Goal: Task Accomplishment & Management: Manage account settings

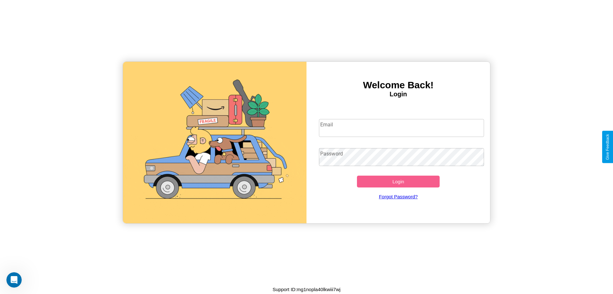
click at [402, 127] on input "Email" at bounding box center [401, 128] width 165 height 18
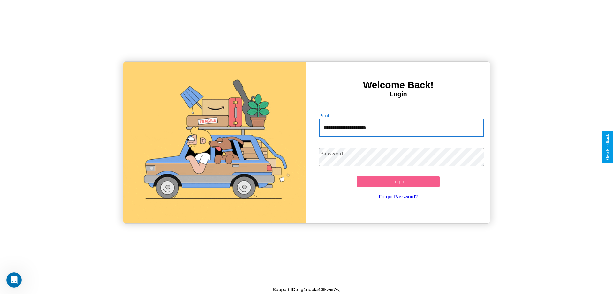
type input "**********"
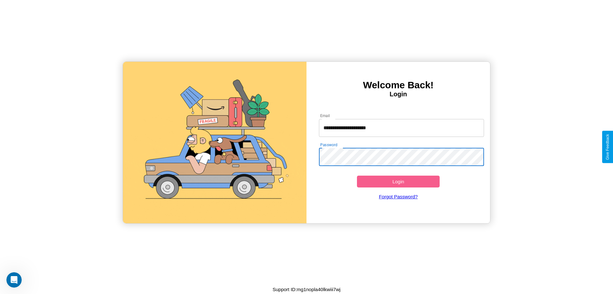
click at [398, 181] on button "Login" at bounding box center [398, 181] width 83 height 12
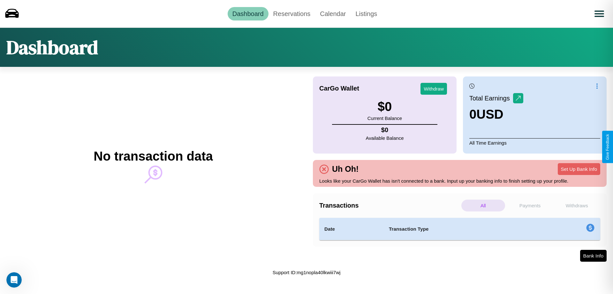
click at [530, 205] on p "Payments" at bounding box center [531, 205] width 44 height 12
click at [577, 205] on p "Withdraws" at bounding box center [577, 205] width 44 height 12
click at [333, 13] on link "Calendar" at bounding box center [332, 13] width 35 height 13
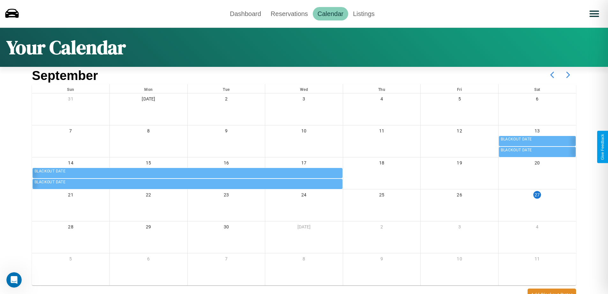
click at [569, 75] on icon at bounding box center [569, 75] width 16 height 16
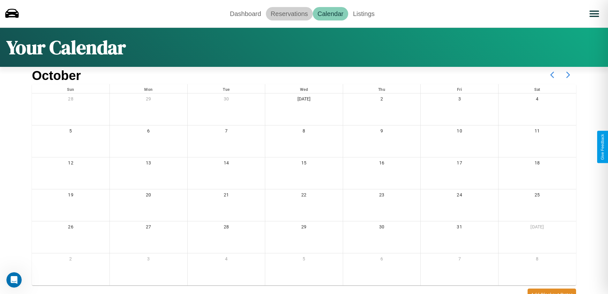
click at [289, 13] on link "Reservations" at bounding box center [289, 13] width 47 height 13
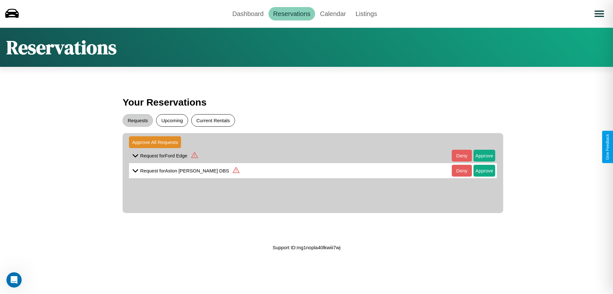
click at [213, 120] on button "Current Rentals" at bounding box center [213, 120] width 44 height 12
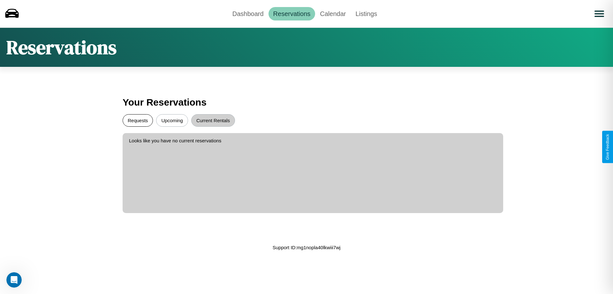
click at [138, 120] on button "Requests" at bounding box center [138, 120] width 30 height 12
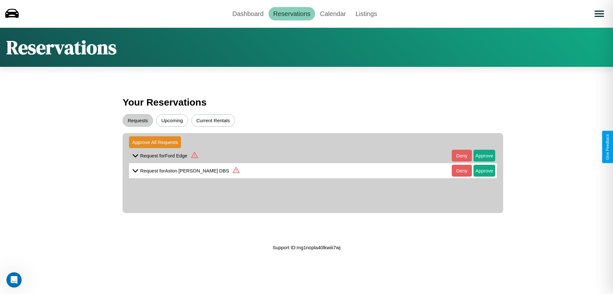
click at [307, 47] on div "Reservations" at bounding box center [306, 46] width 613 height 39
click at [480, 155] on button "Approve" at bounding box center [485, 155] width 22 height 12
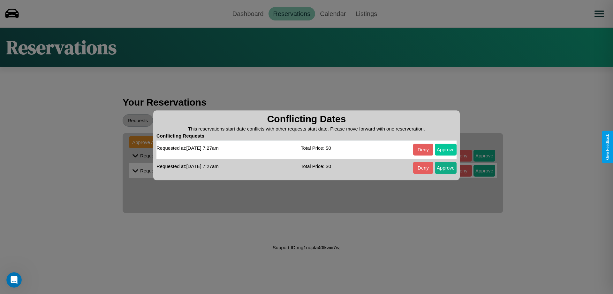
click at [446, 149] on button "Approve" at bounding box center [446, 149] width 22 height 12
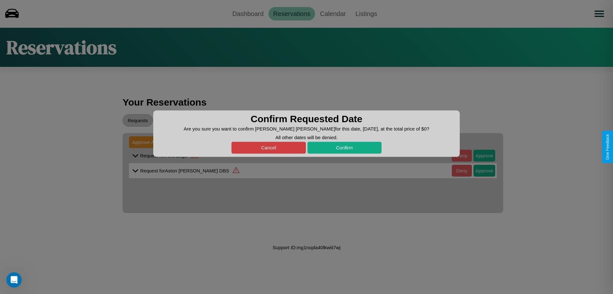
click at [269, 147] on button "Cancel" at bounding box center [269, 148] width 74 height 12
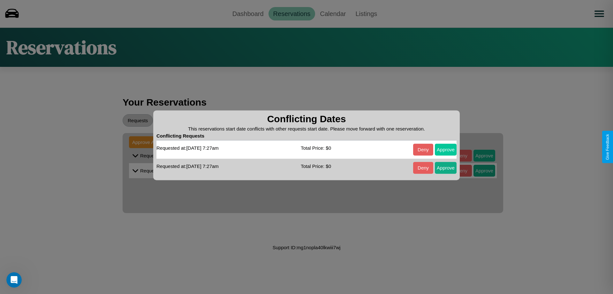
click at [446, 149] on button "Approve" at bounding box center [446, 149] width 22 height 12
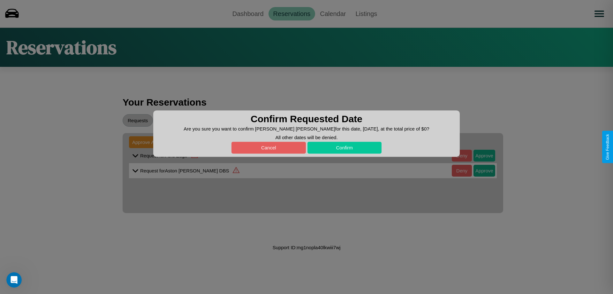
click at [344, 147] on button "Confirm" at bounding box center [345, 148] width 74 height 12
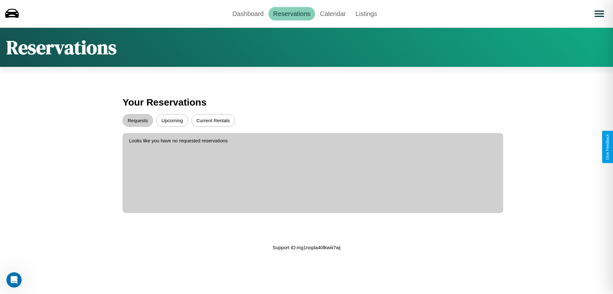
click at [172, 120] on button "Upcoming" at bounding box center [172, 120] width 32 height 12
